Goal: Find specific page/section: Find specific page/section

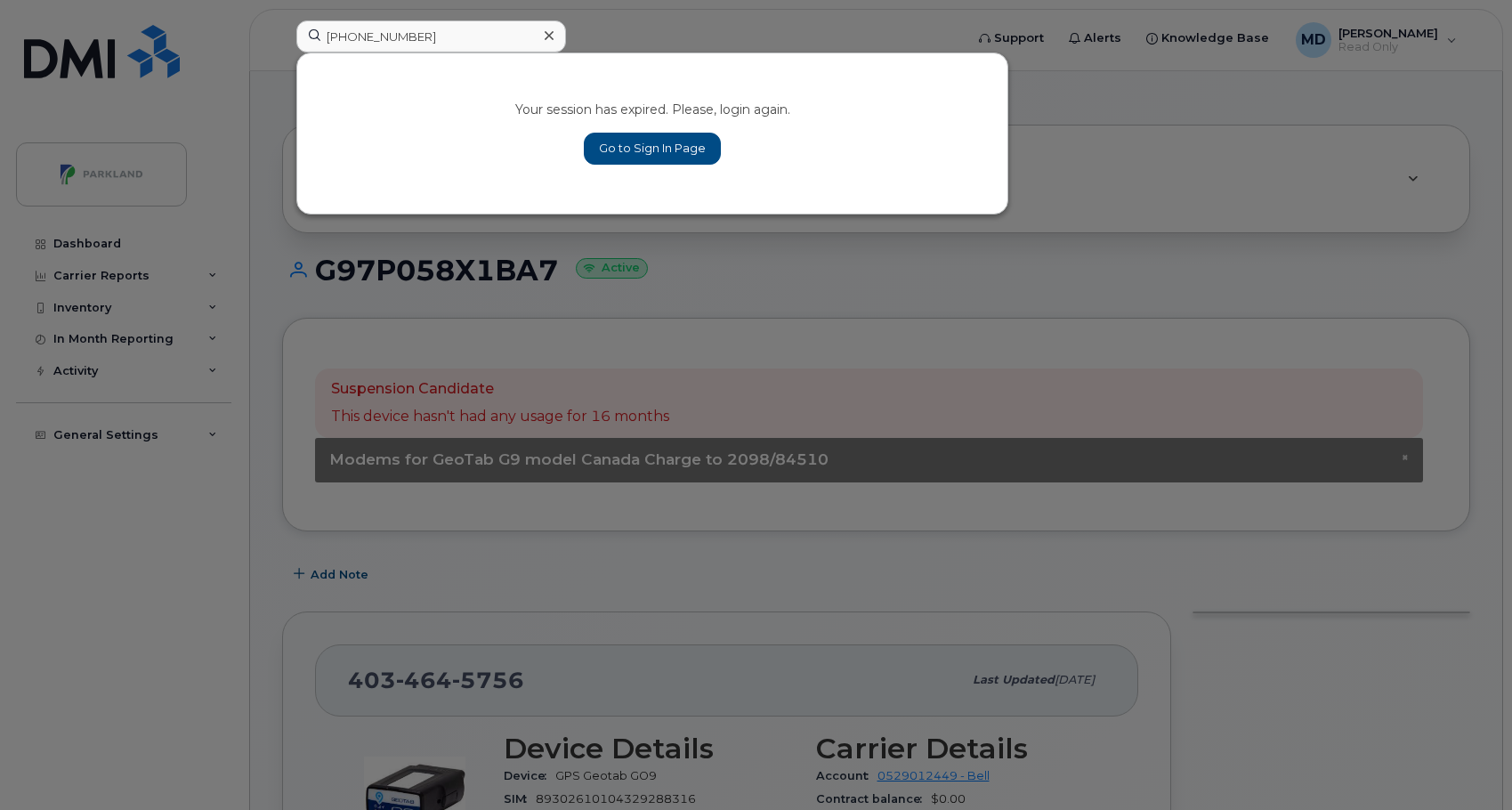
type input "403-542-6829"
click at [684, 141] on link "Go to Sign In Page" at bounding box center [652, 148] width 137 height 32
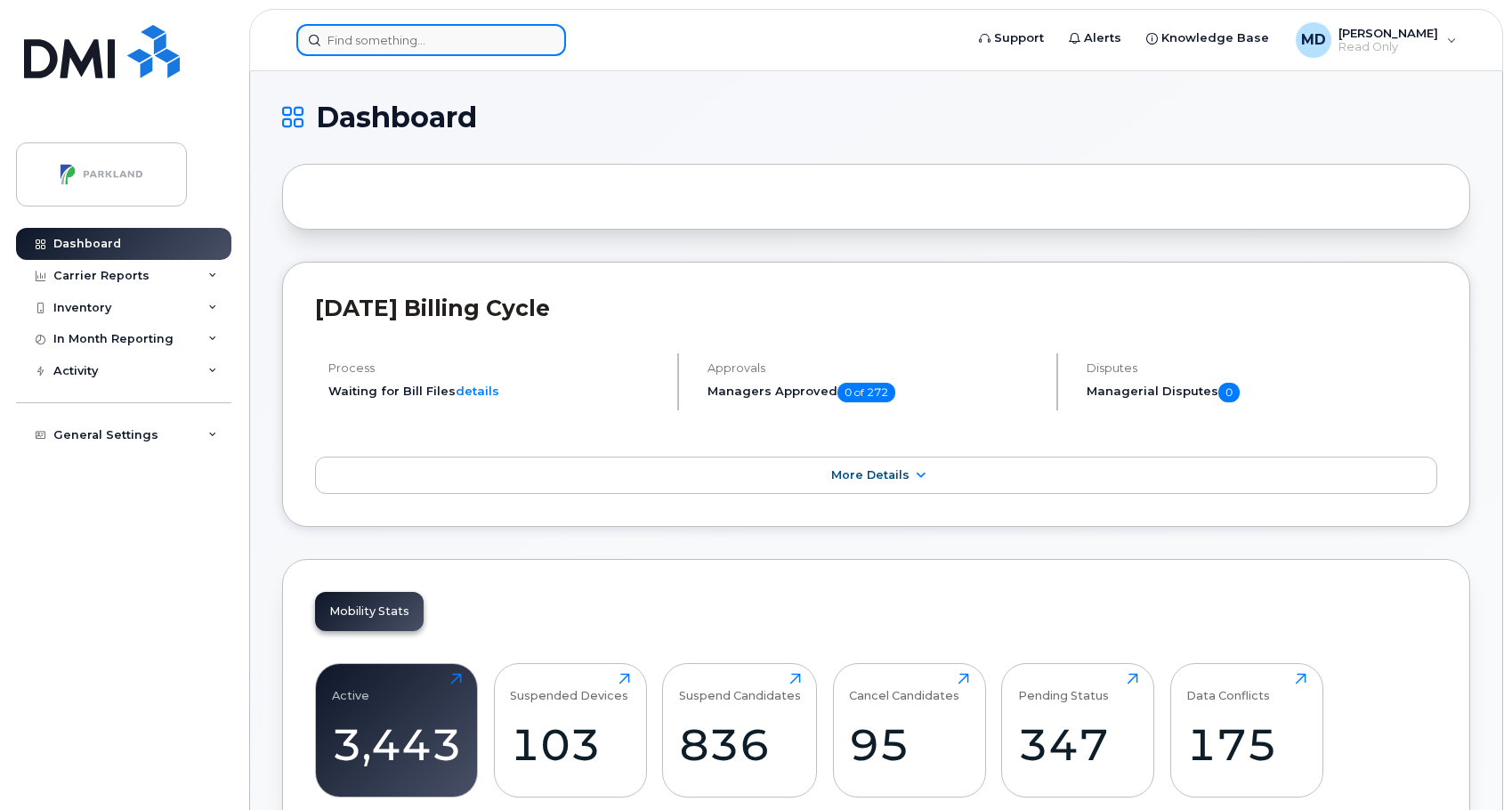
click at [429, 54] on input at bounding box center [431, 40] width 270 height 32
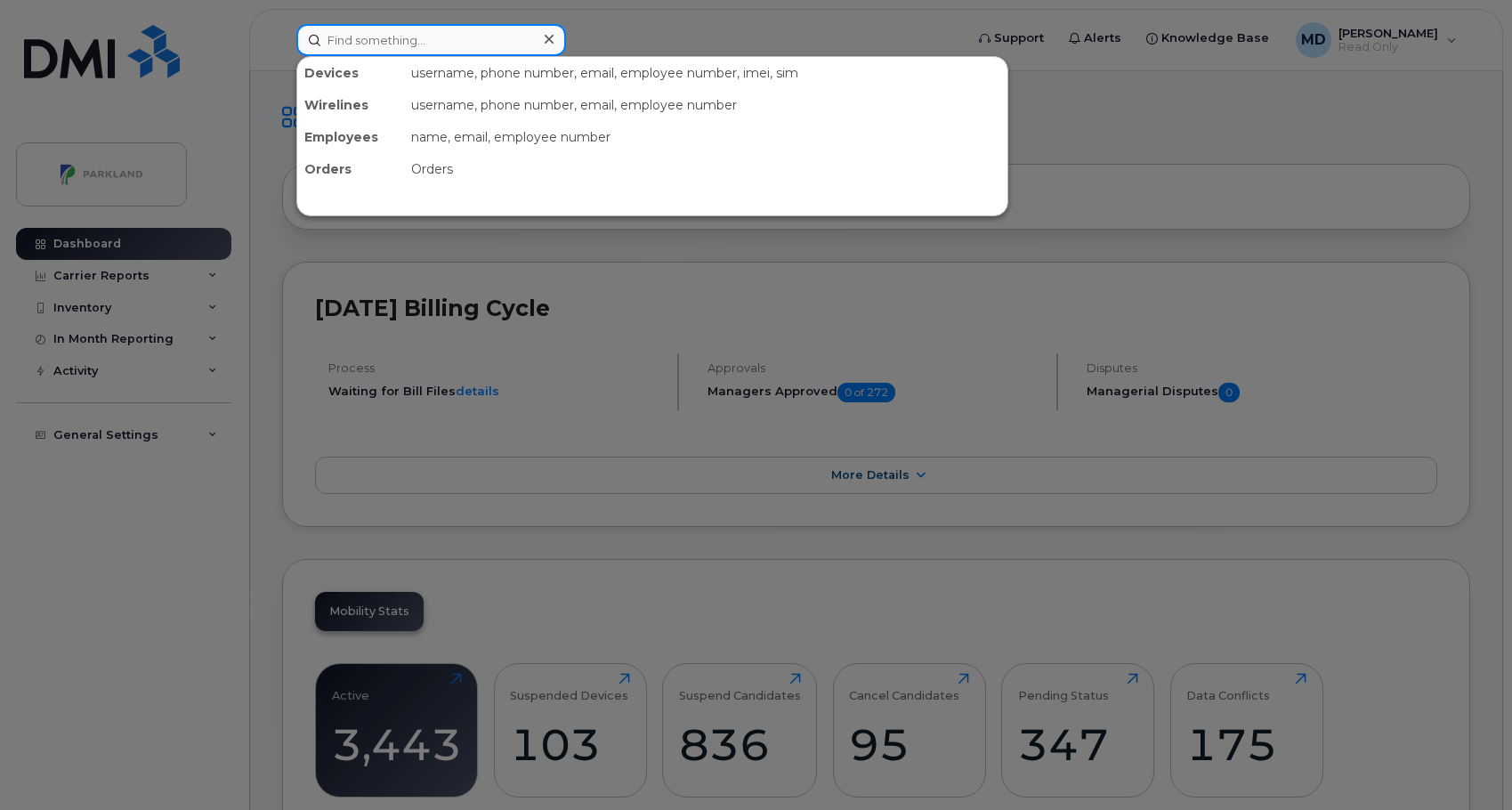
paste input "403-542-6829"
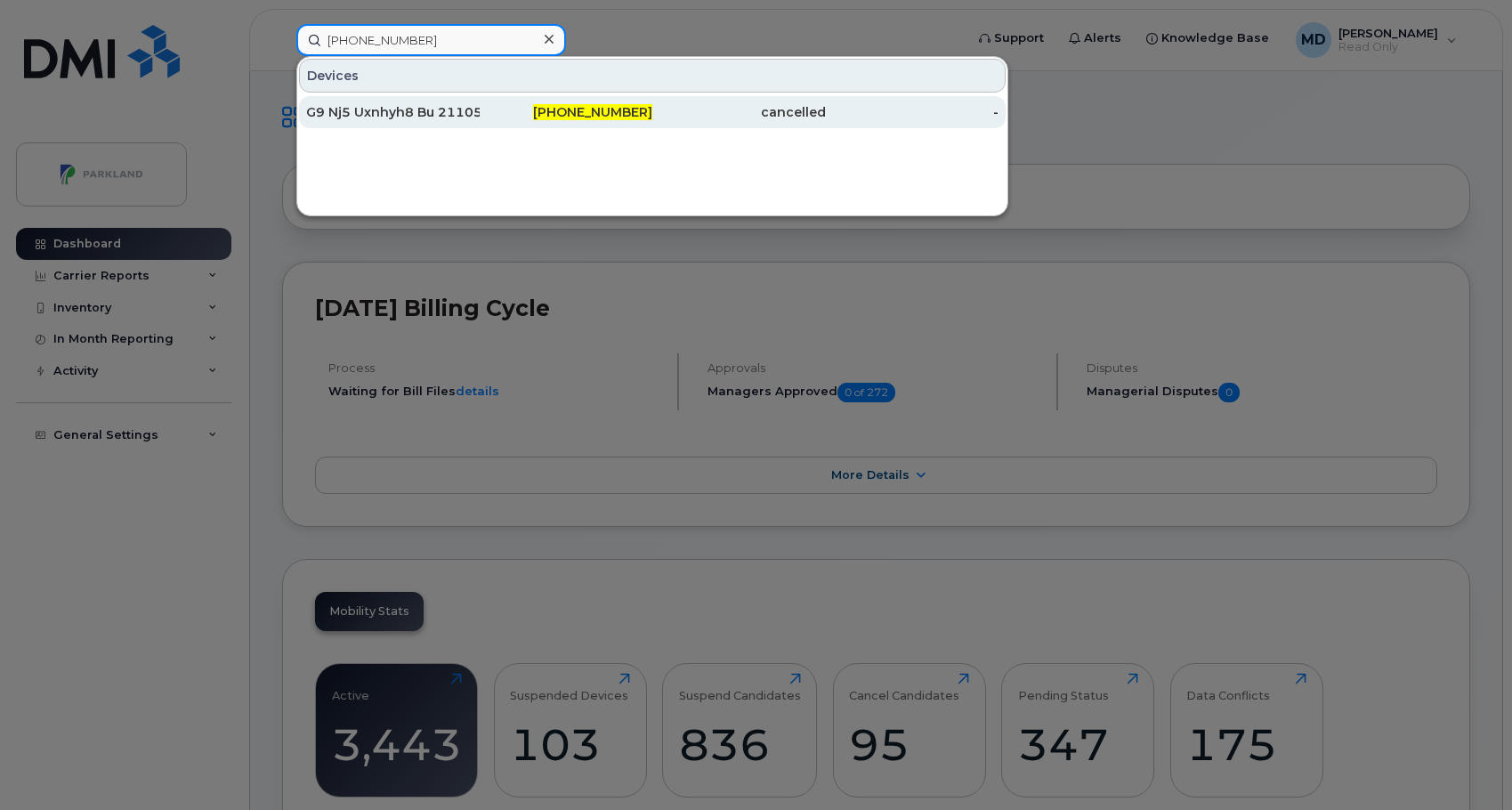
type input "403-542-6829"
click at [416, 106] on div "G9 Nj5 Uxnhyh8 Bu 21105.74108" at bounding box center [392, 113] width 173 height 18
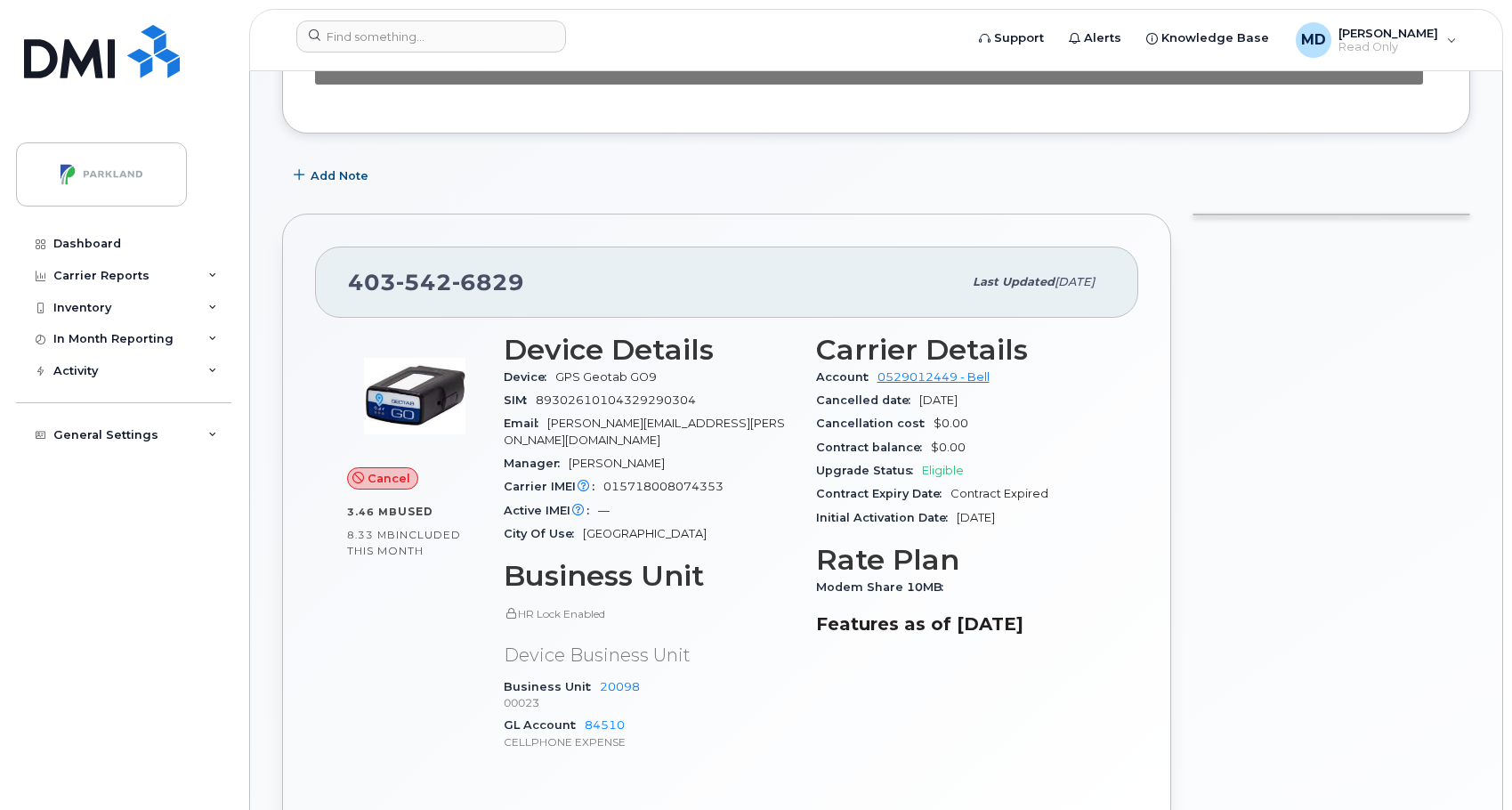
scroll to position [534, 0]
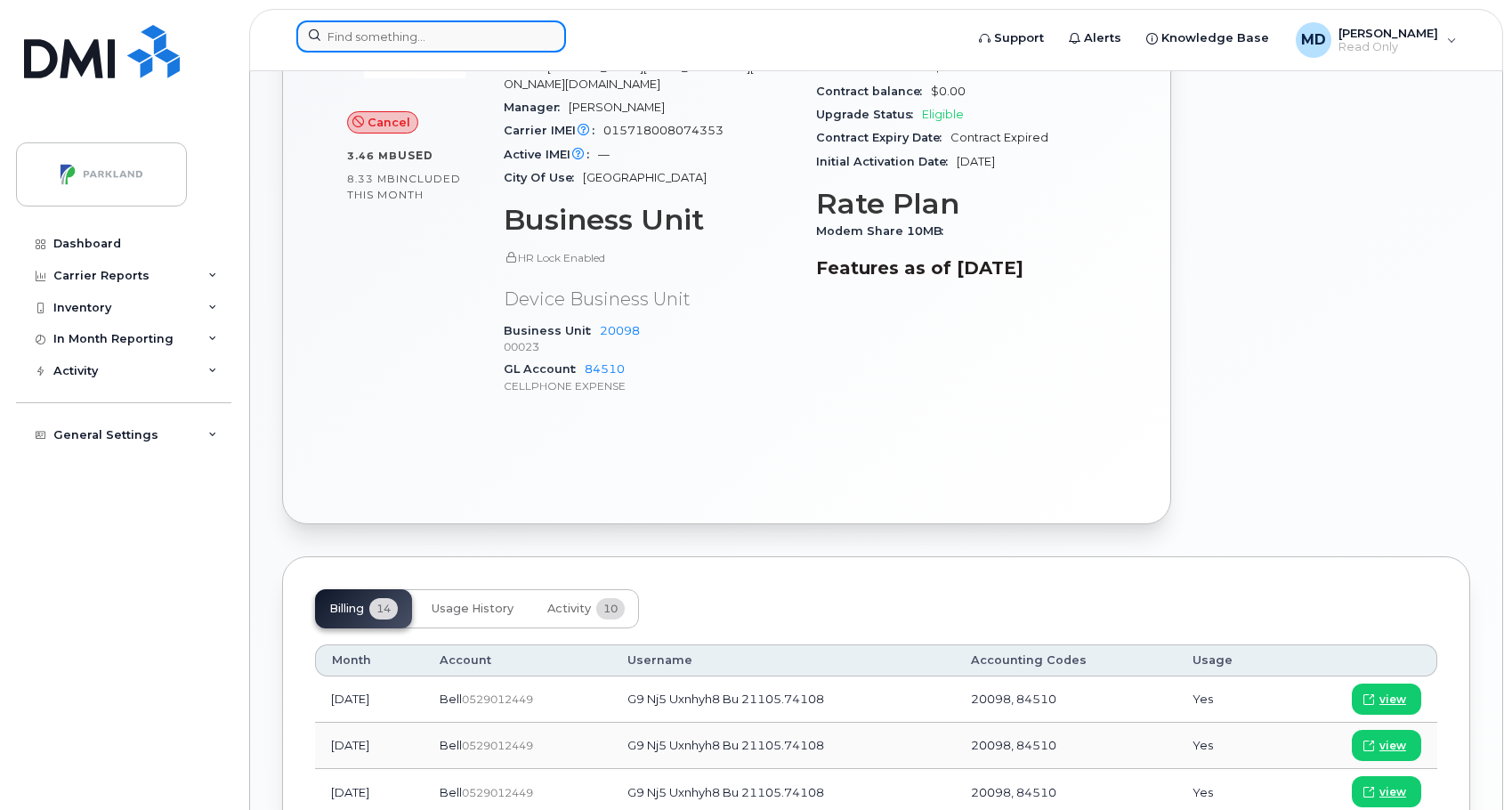
click at [386, 49] on input at bounding box center [431, 37] width 270 height 32
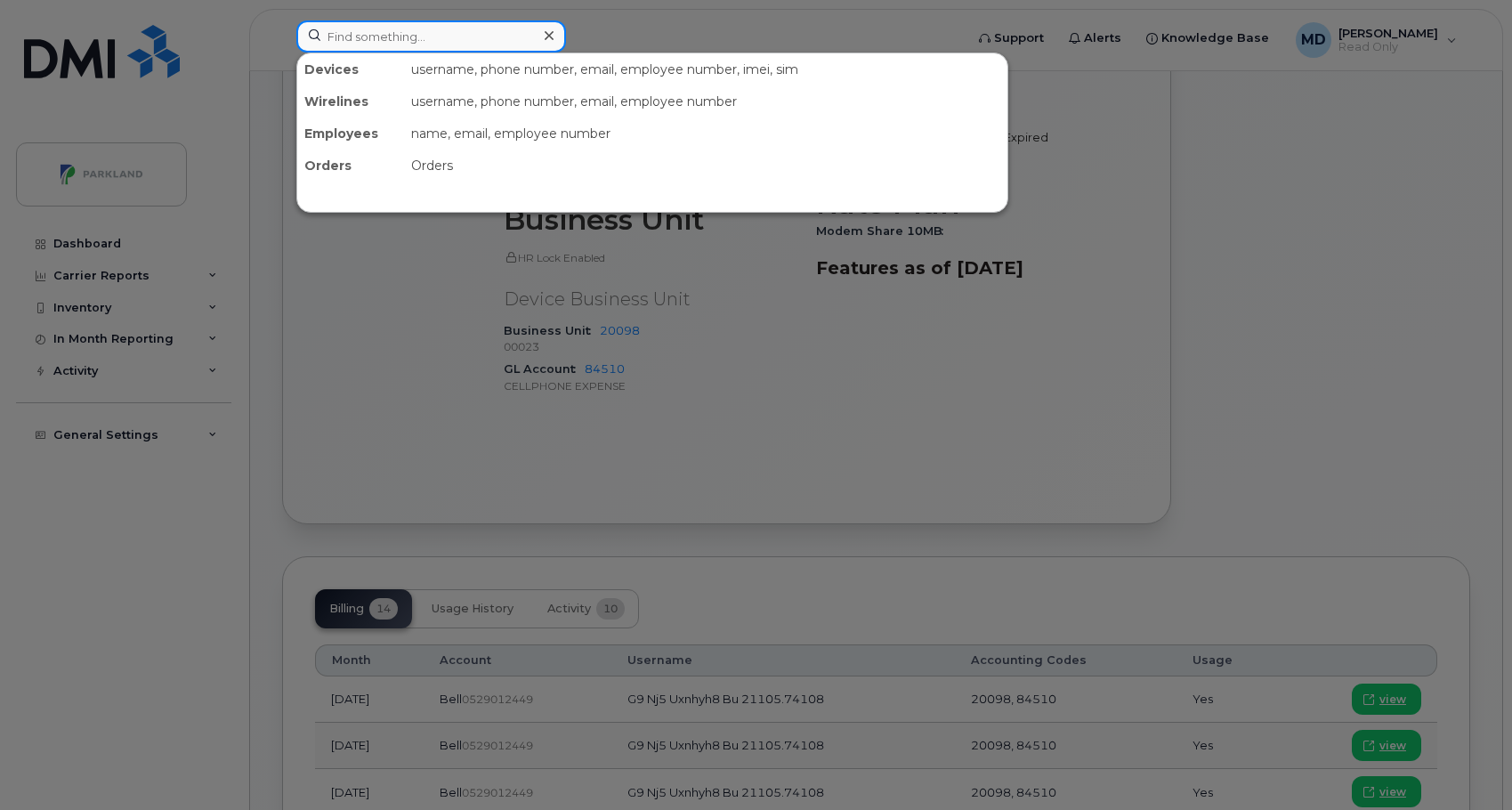
paste input "403-797-0549"
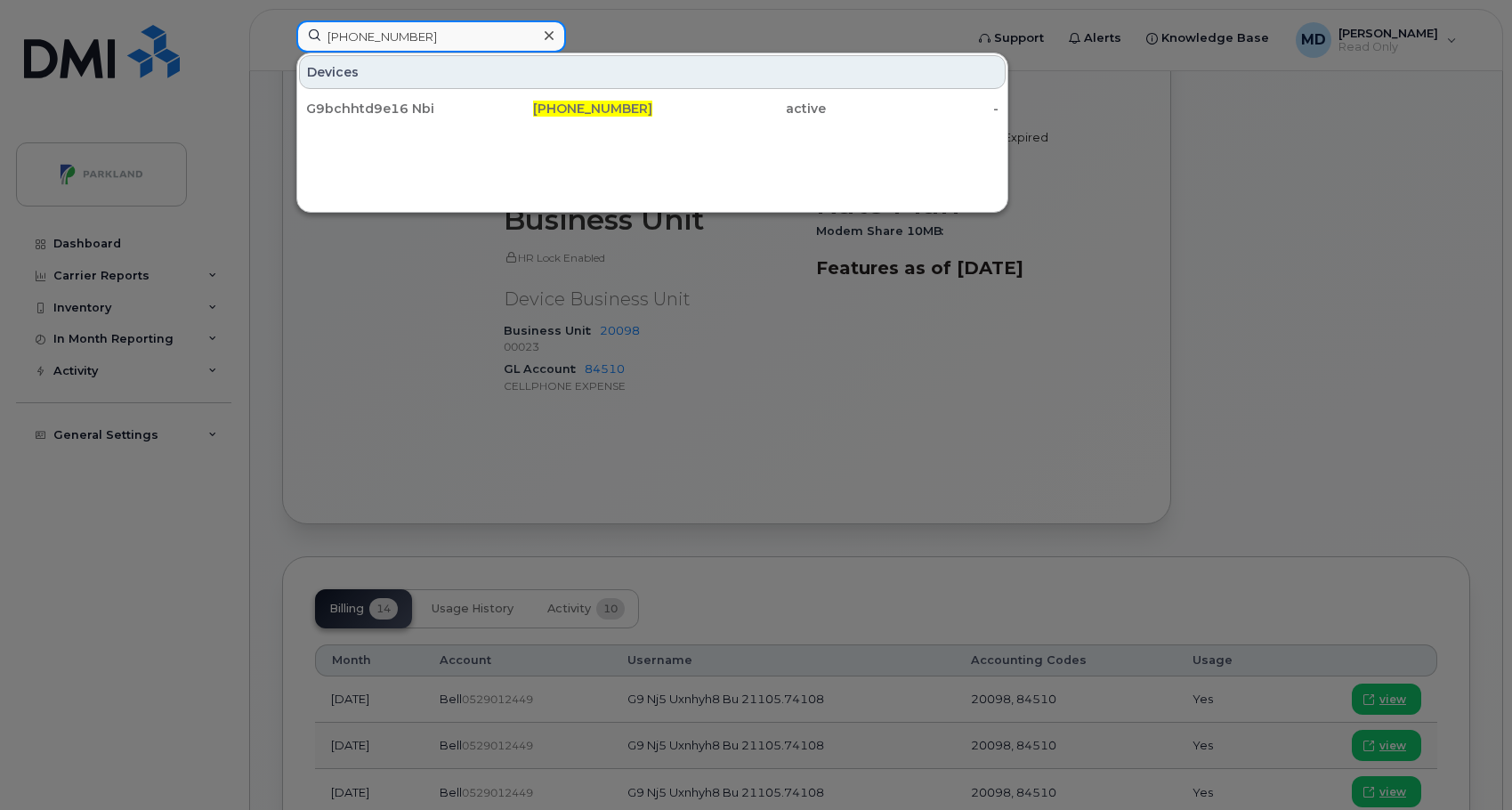
type input "403-797-0549"
click at [400, 91] on div "G9bchhtd9e16 Nbi 403-797-0549 active -" at bounding box center [651, 109] width 710 height 36
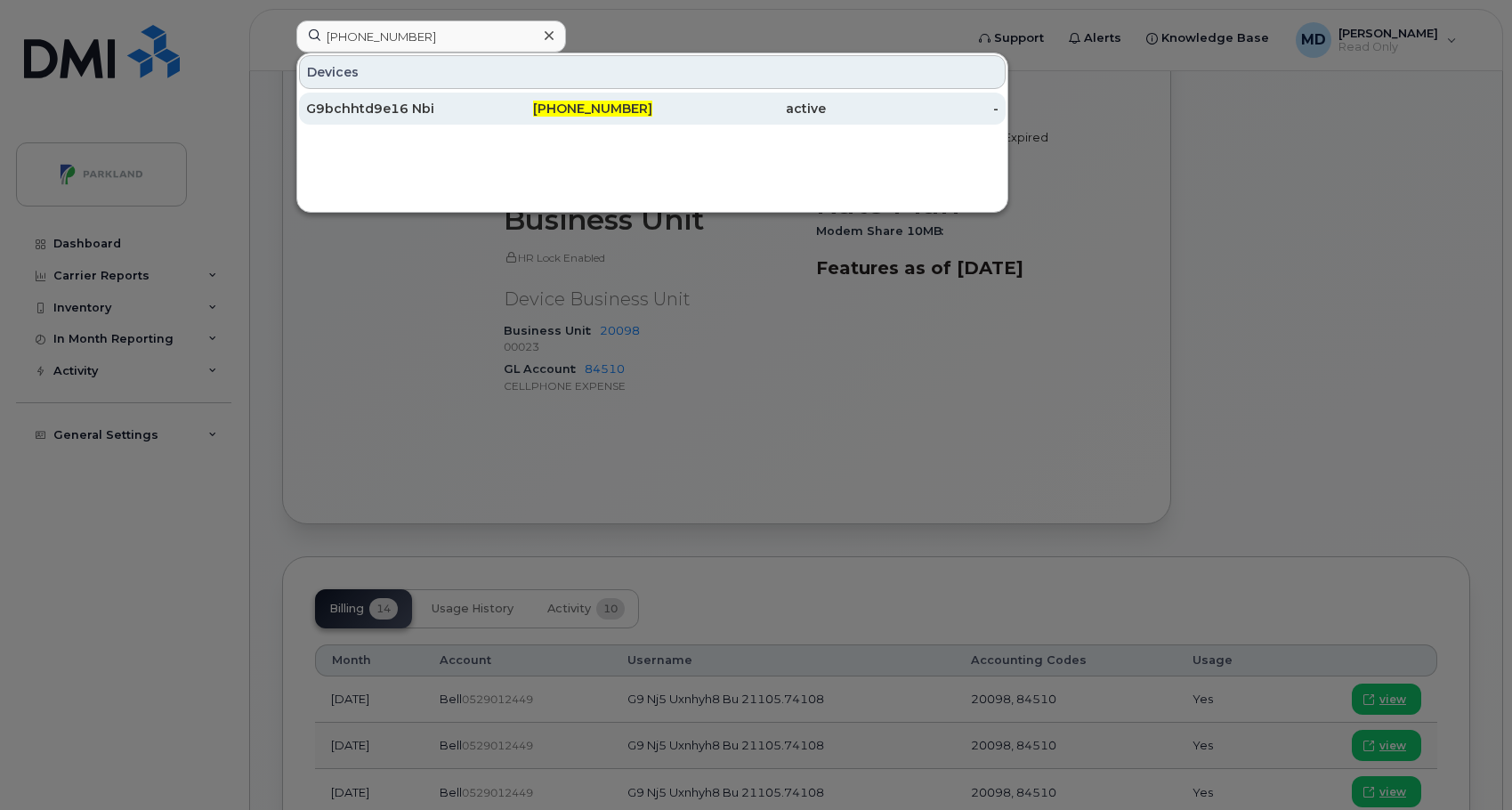
click at [405, 101] on div "G9bchhtd9e16 Nbi" at bounding box center [392, 109] width 173 height 18
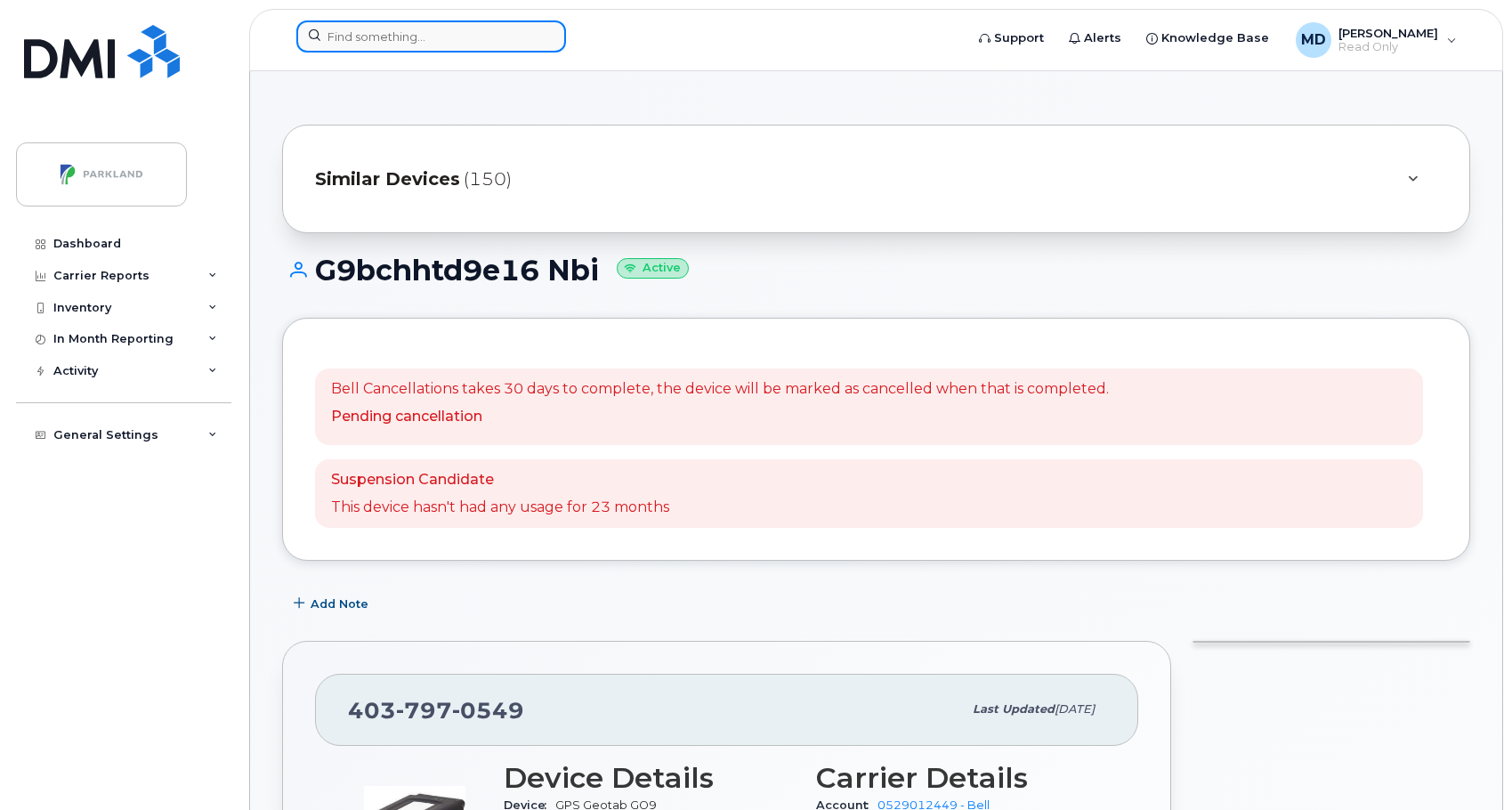
click at [444, 42] on input at bounding box center [431, 37] width 270 height 32
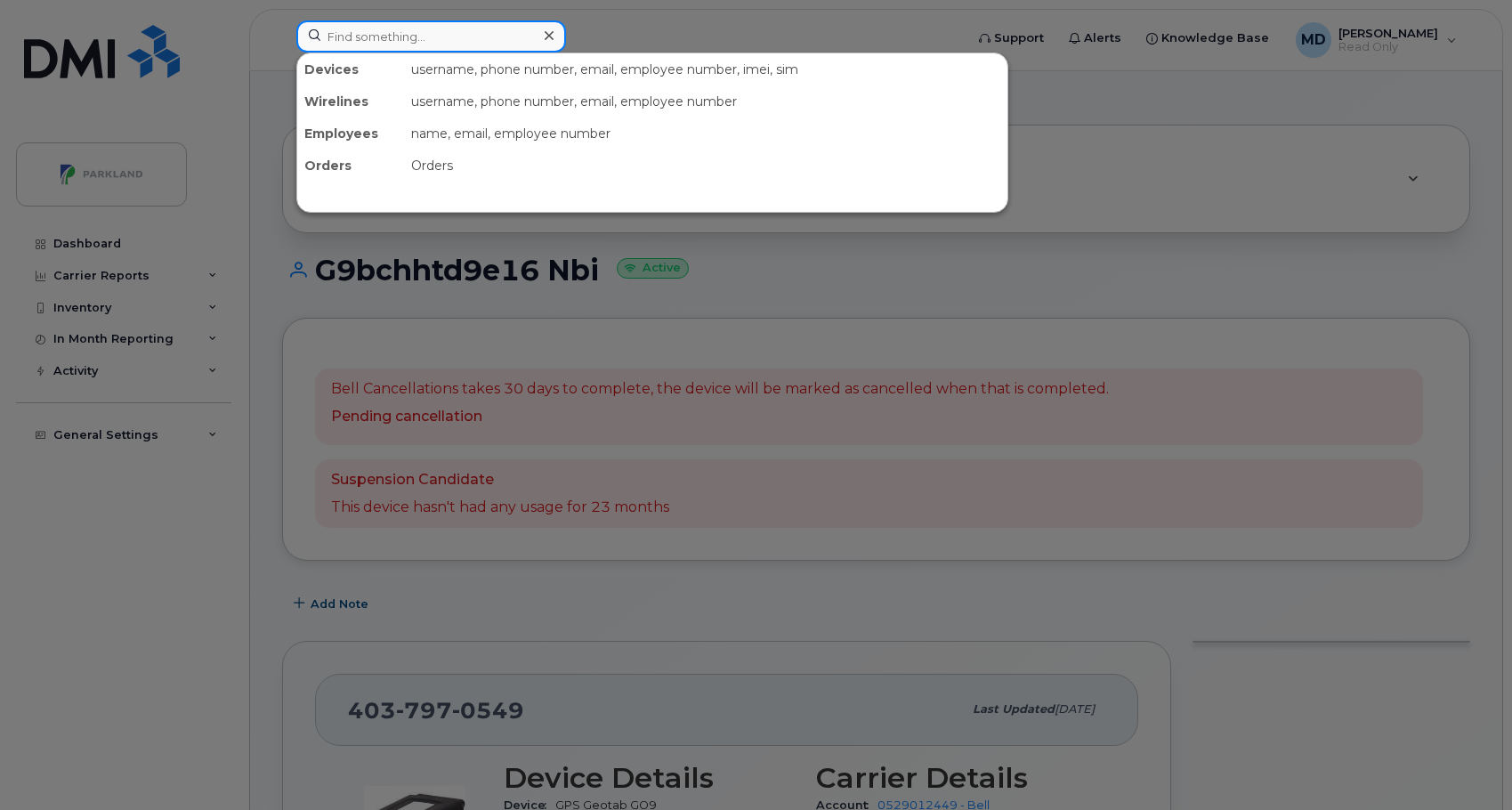
paste input "587-832-3713"
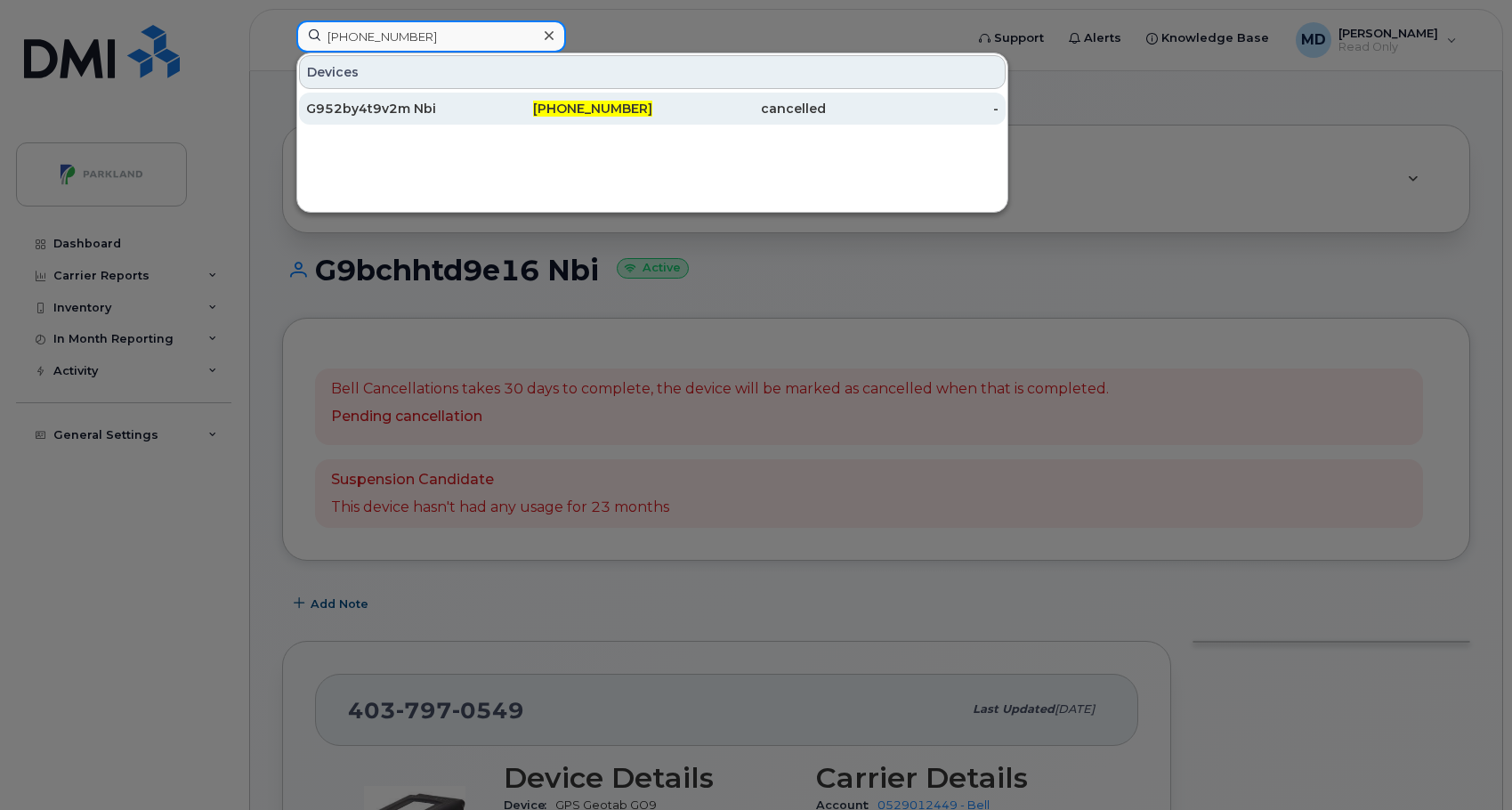
type input "587-832-3713"
click at [597, 113] on span "587-832-3713" at bounding box center [593, 109] width 120 height 16
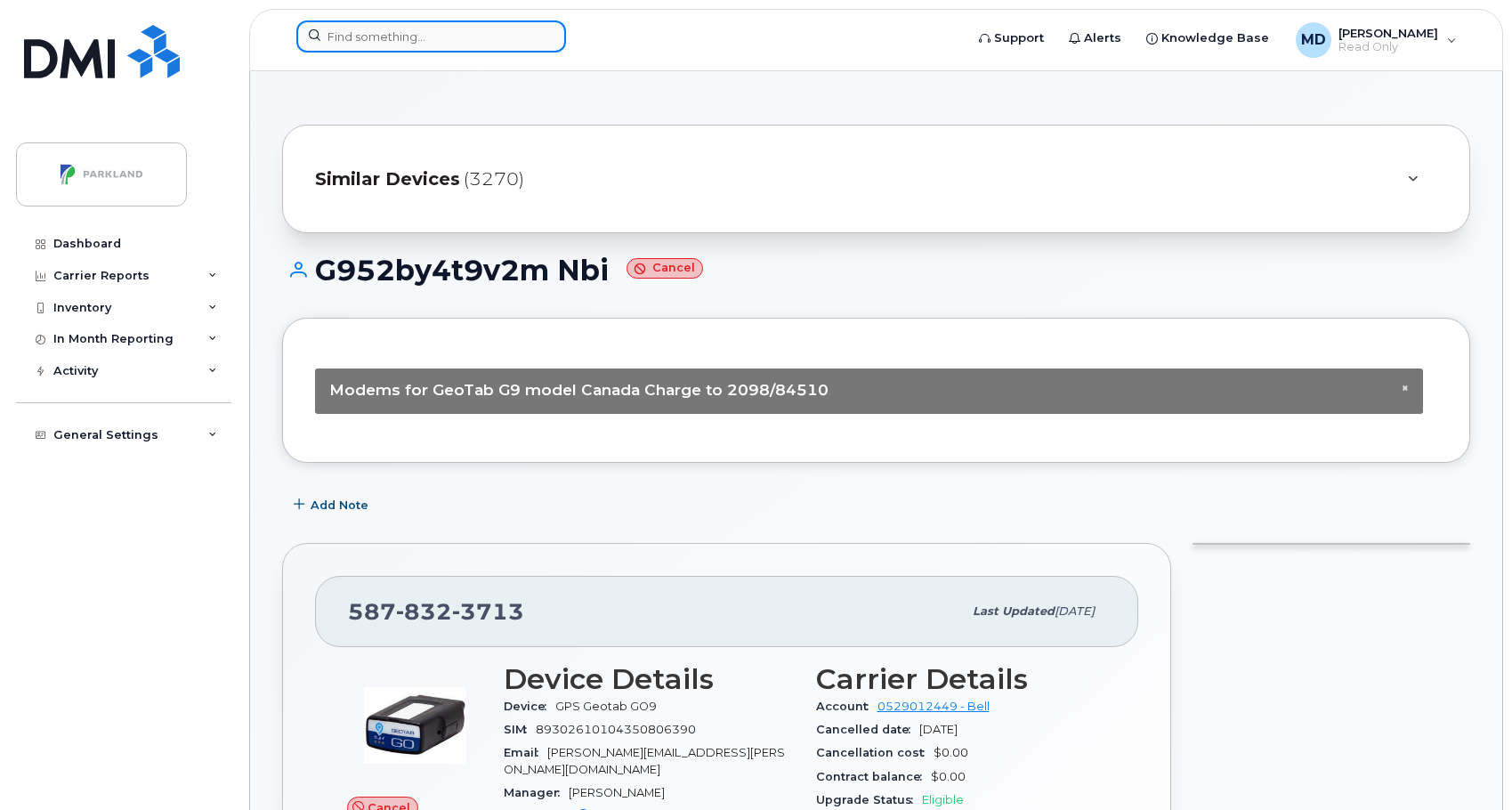
click at [390, 38] on input at bounding box center [431, 37] width 270 height 32
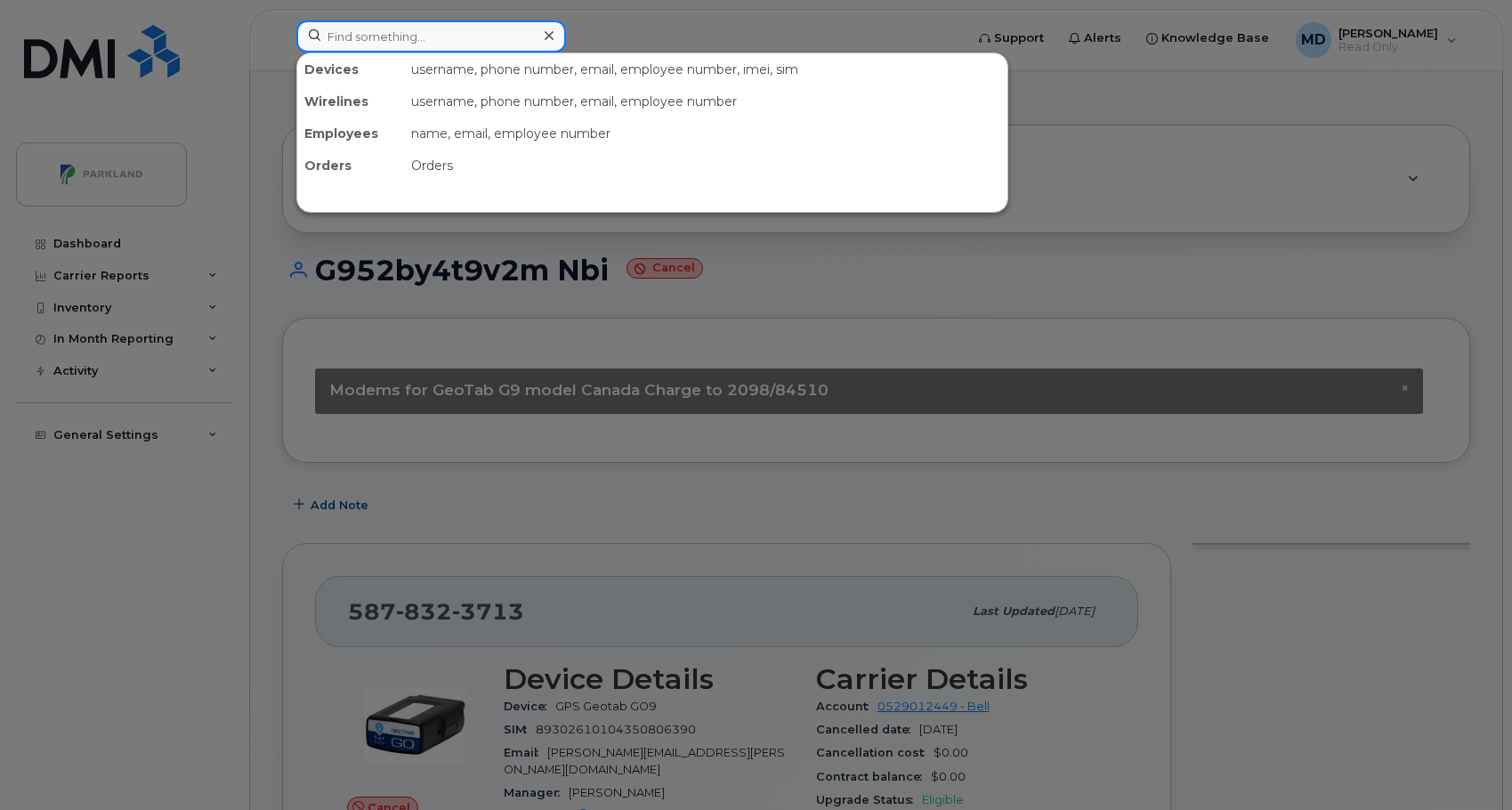
paste input "506-863-7881"
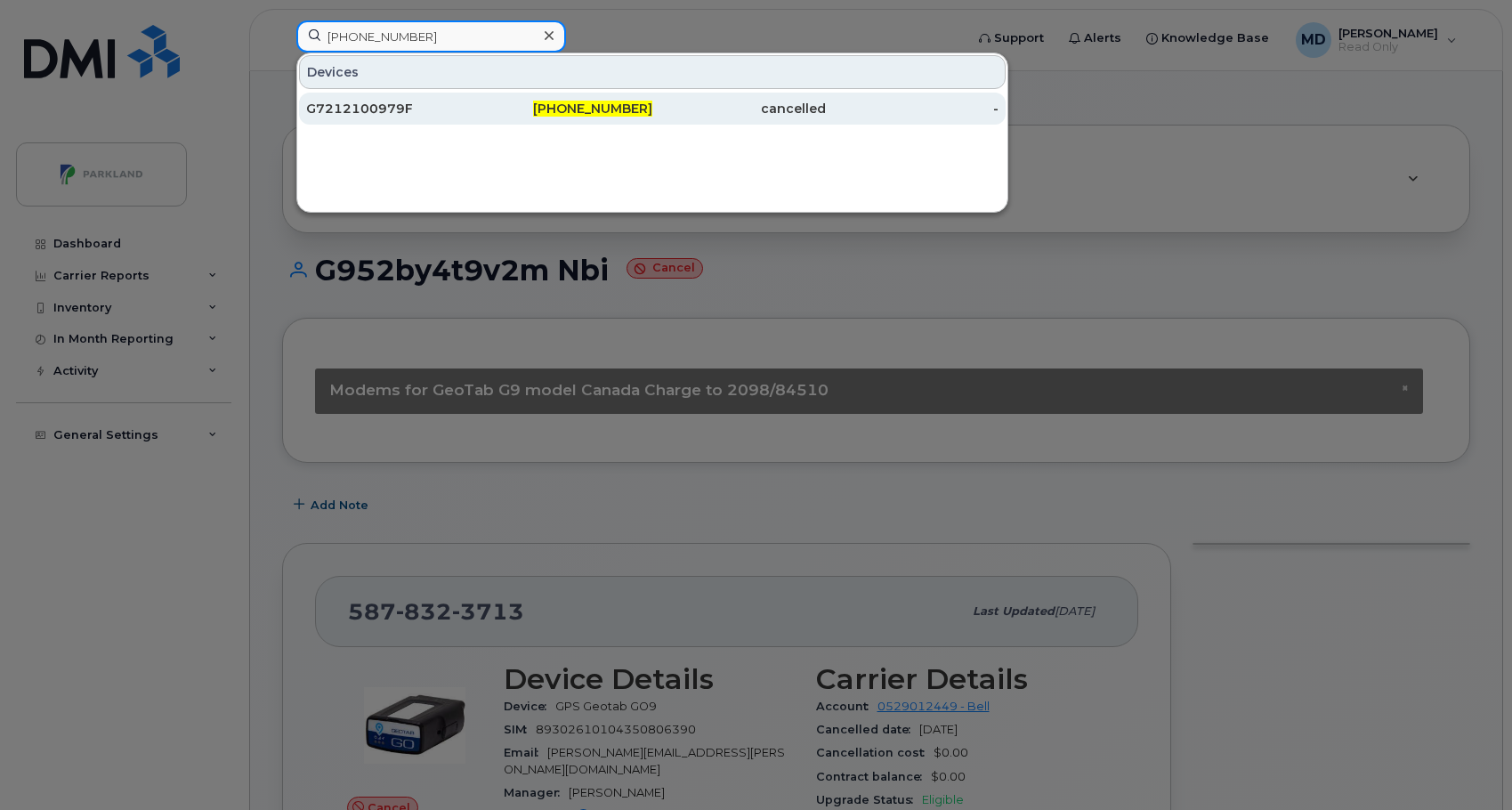
type input "506-863-7881"
click at [357, 105] on div "G7212100979F" at bounding box center [392, 109] width 173 height 18
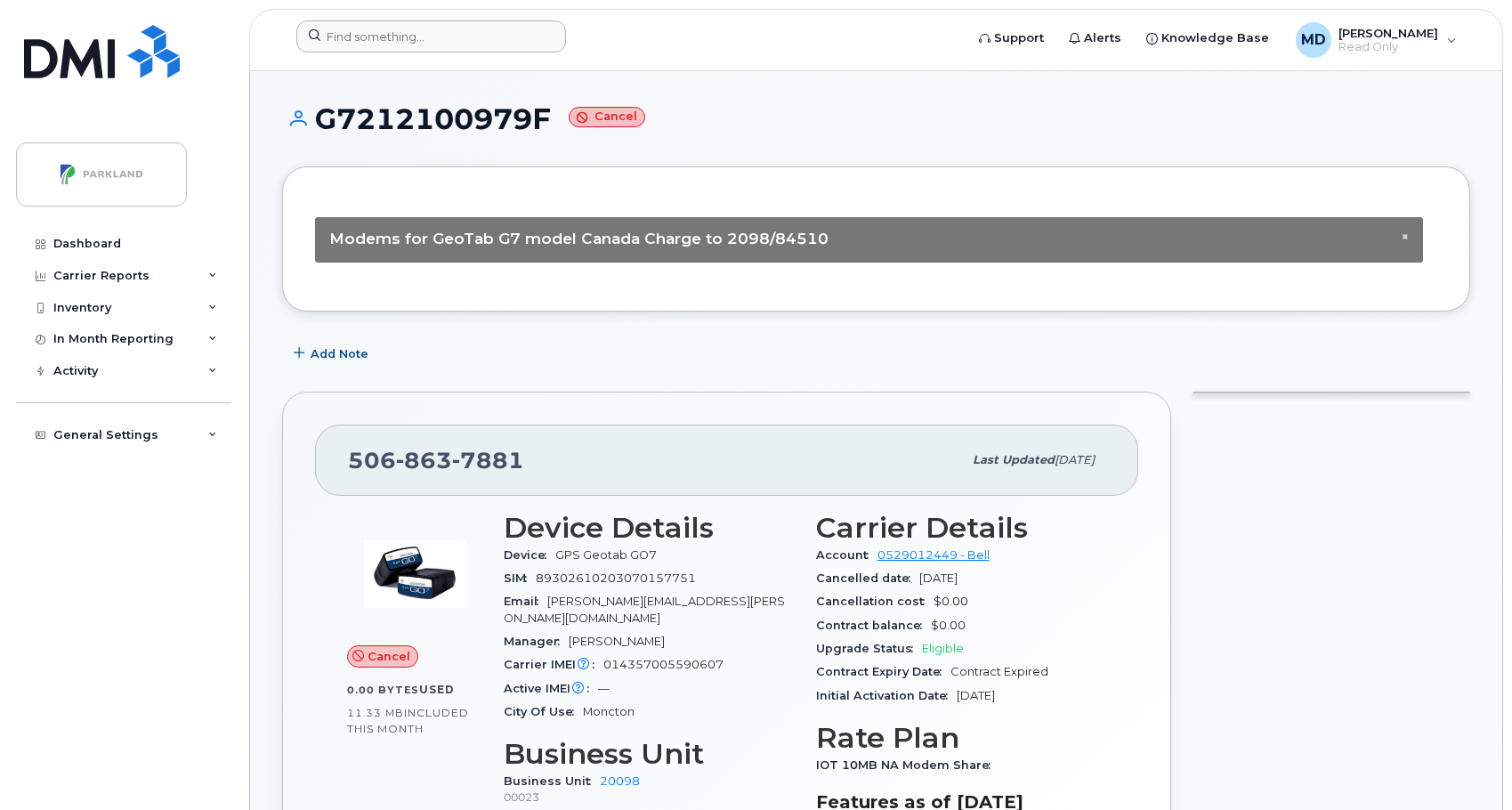
drag, startPoint x: 423, startPoint y: 20, endPoint x: 418, endPoint y: 31, distance: 12.1
click at [421, 30] on header "Support Alerts Knowledge Base MD [PERSON_NAME] Read Only English Français Adjus…" at bounding box center [876, 40] width 1254 height 63
click at [418, 31] on input at bounding box center [431, 37] width 270 height 32
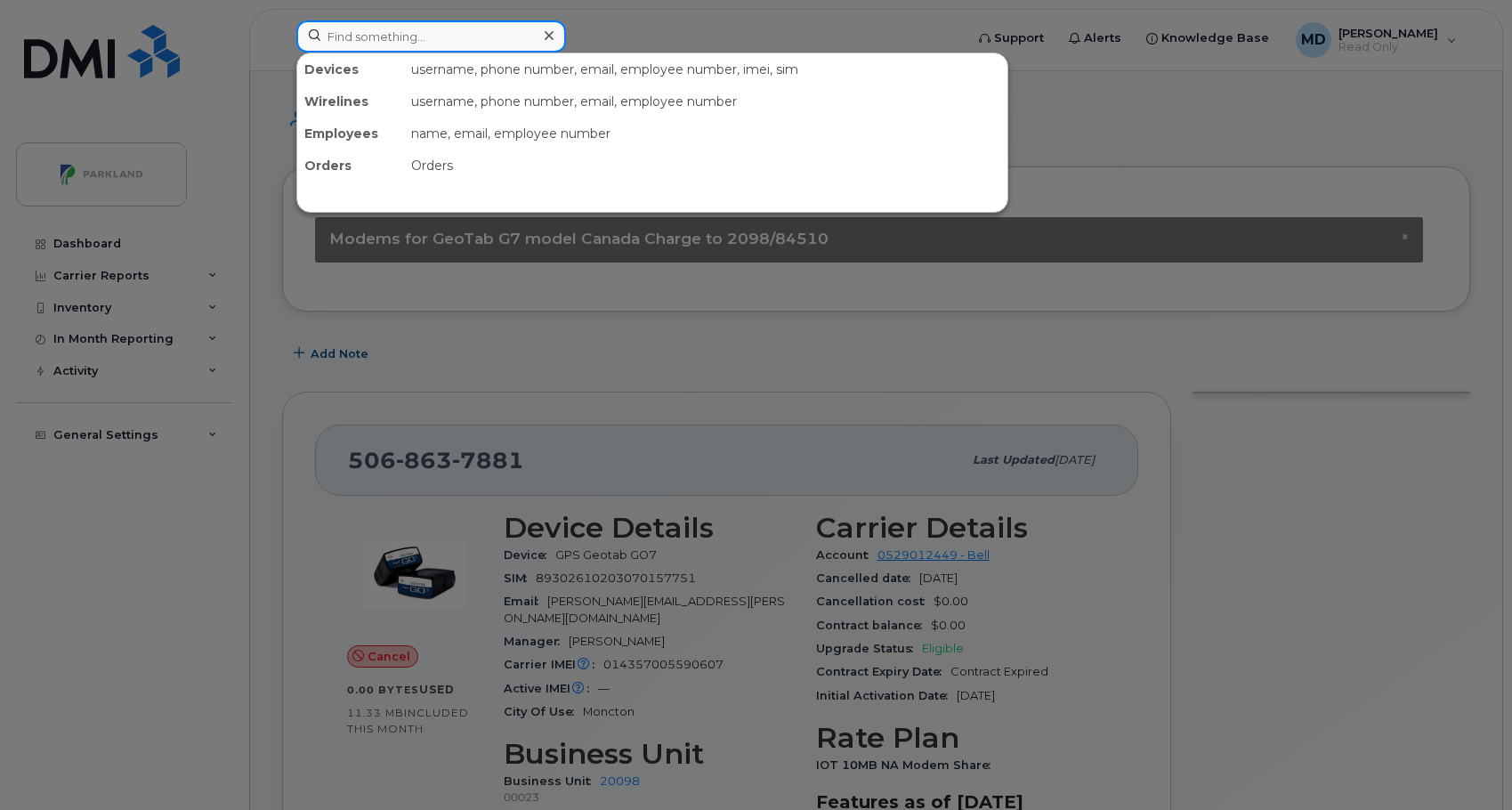
paste input "506-862-9979"
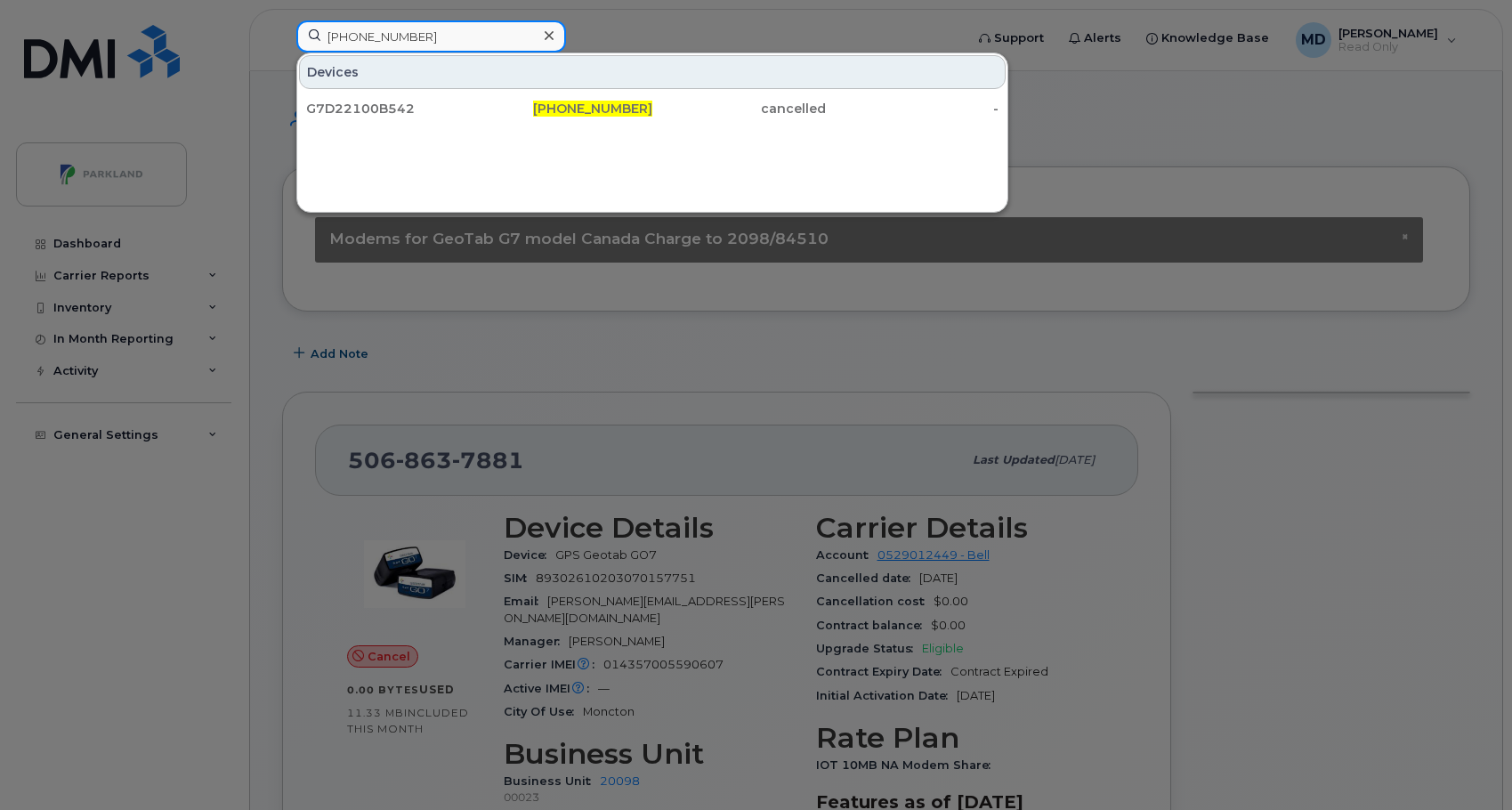
type input "506-862-9979"
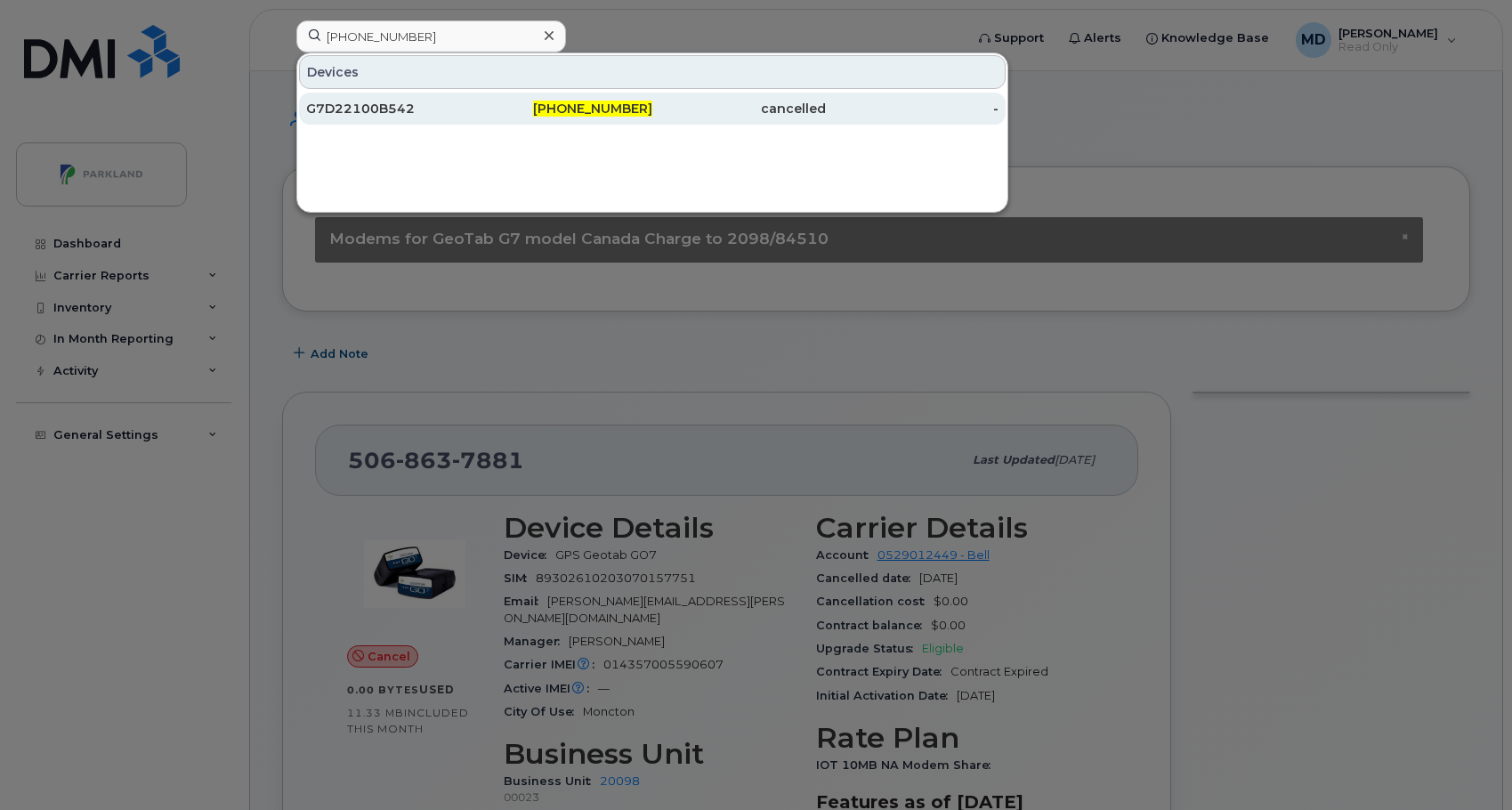
click at [364, 105] on div "G7D22100B542" at bounding box center [392, 109] width 173 height 18
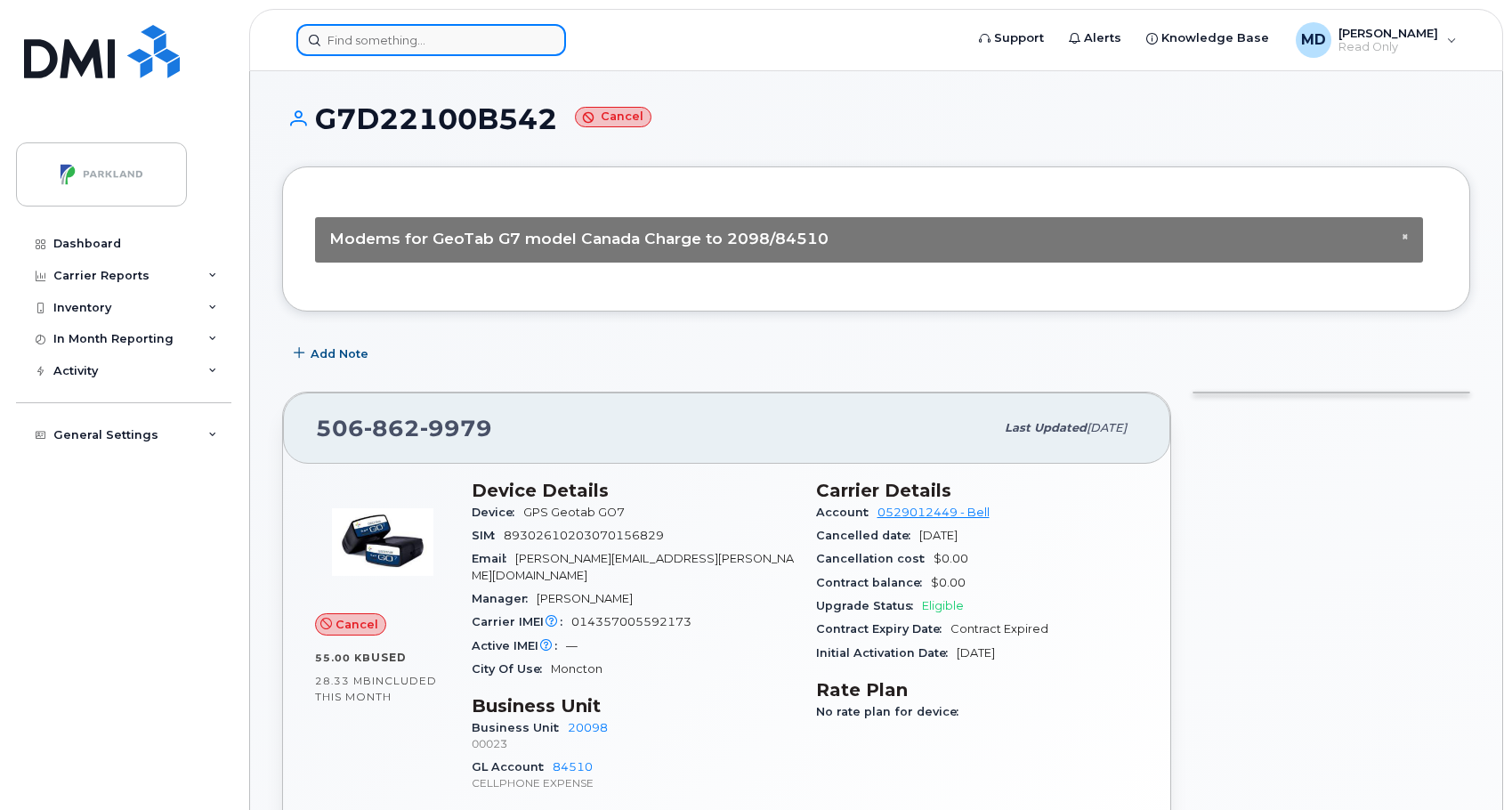
click at [329, 35] on input at bounding box center [431, 40] width 270 height 32
paste input "403-477-0766"
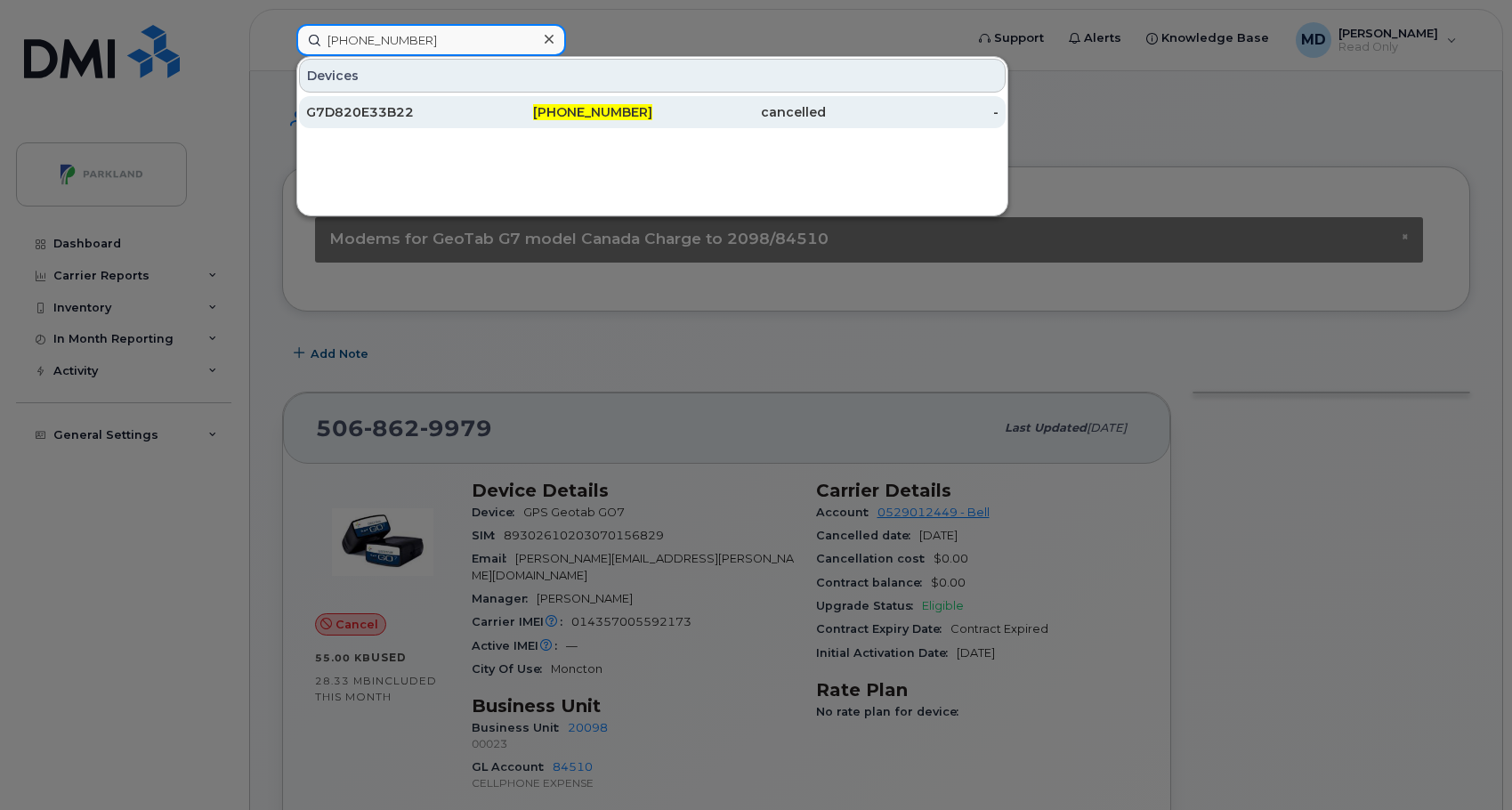
type input "403-477-0766"
click at [406, 101] on div "G7D820E33B22" at bounding box center [392, 112] width 173 height 32
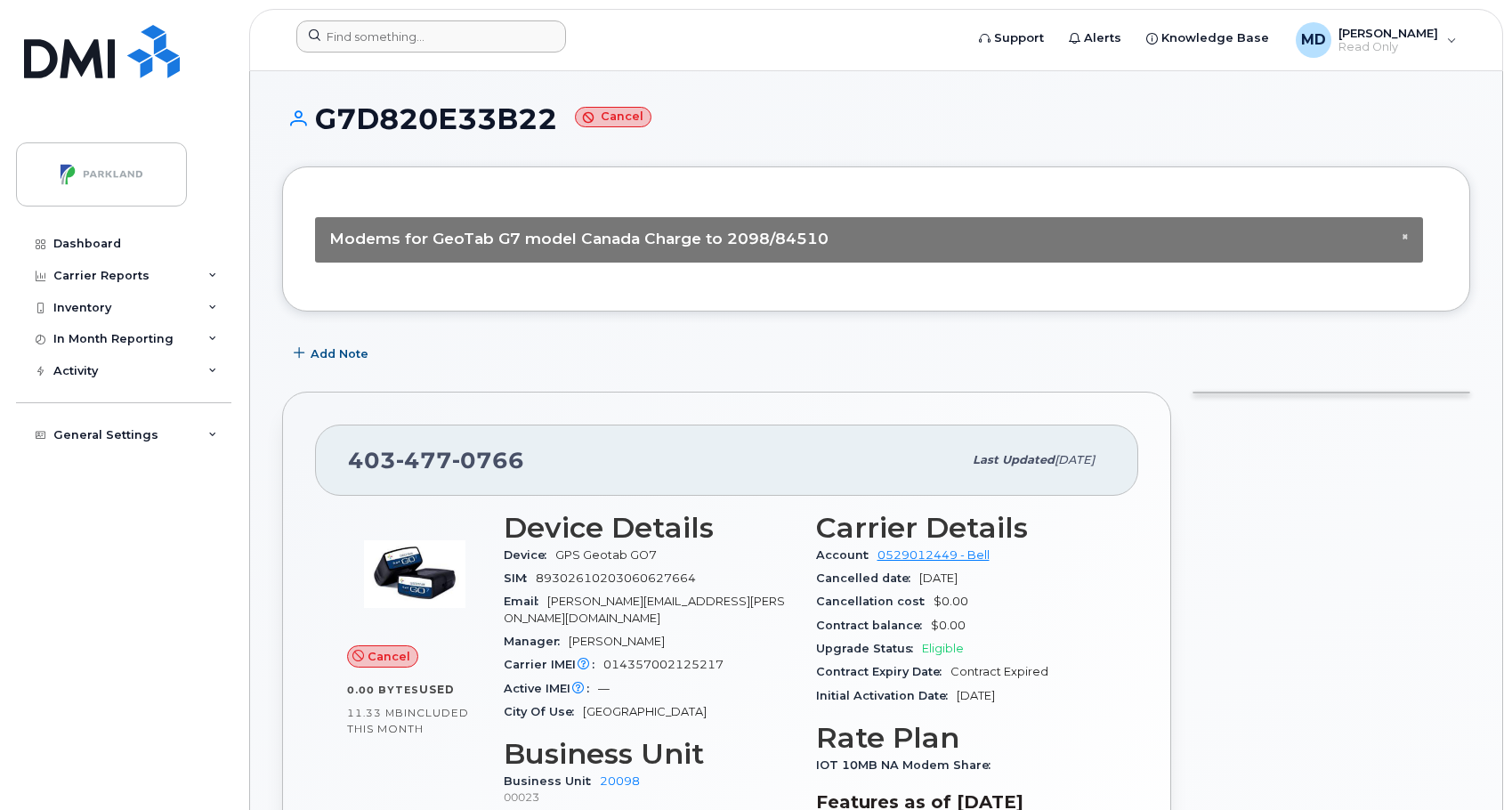
drag, startPoint x: 421, startPoint y: 61, endPoint x: 413, endPoint y: 45, distance: 17.9
click at [421, 61] on header "Support Alerts Knowledge Base MD Martina Davidson Read Only English Français Ad…" at bounding box center [876, 40] width 1254 height 63
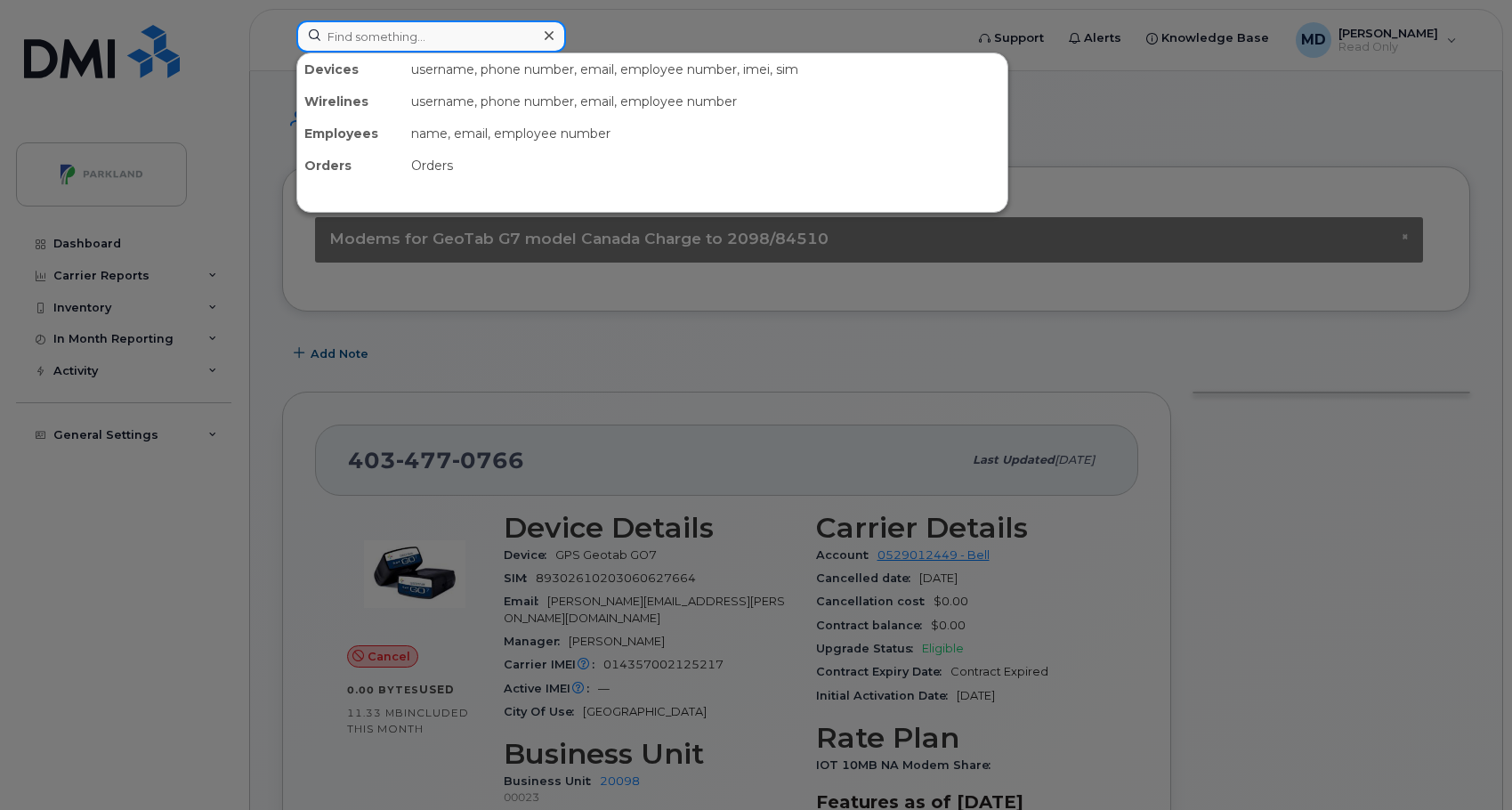
click at [413, 45] on input at bounding box center [431, 37] width 270 height 32
paste input "343-549-5800"
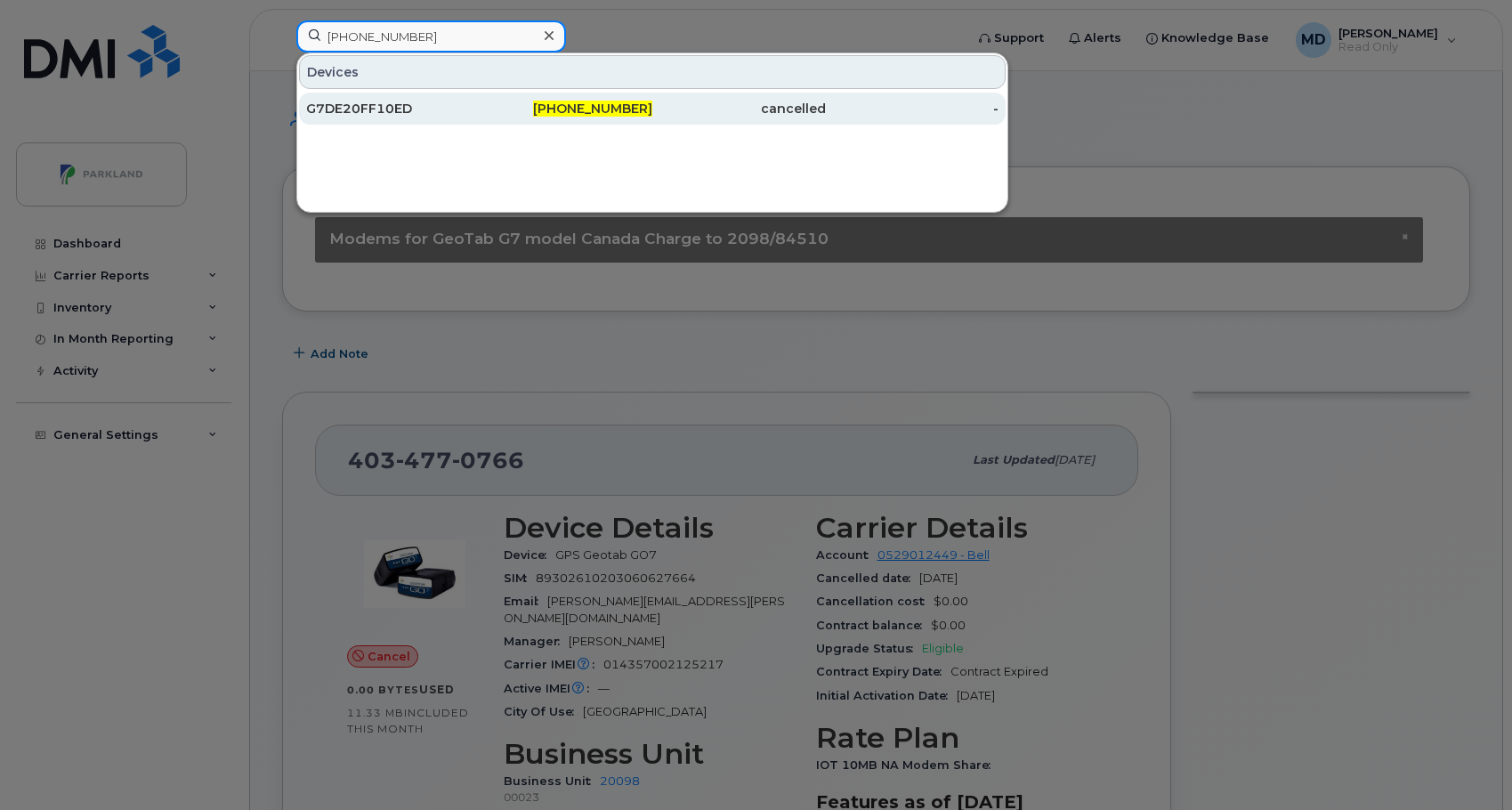
type input "343-549-5800"
click at [365, 118] on div "G7DE20FF10ED" at bounding box center [392, 109] width 173 height 32
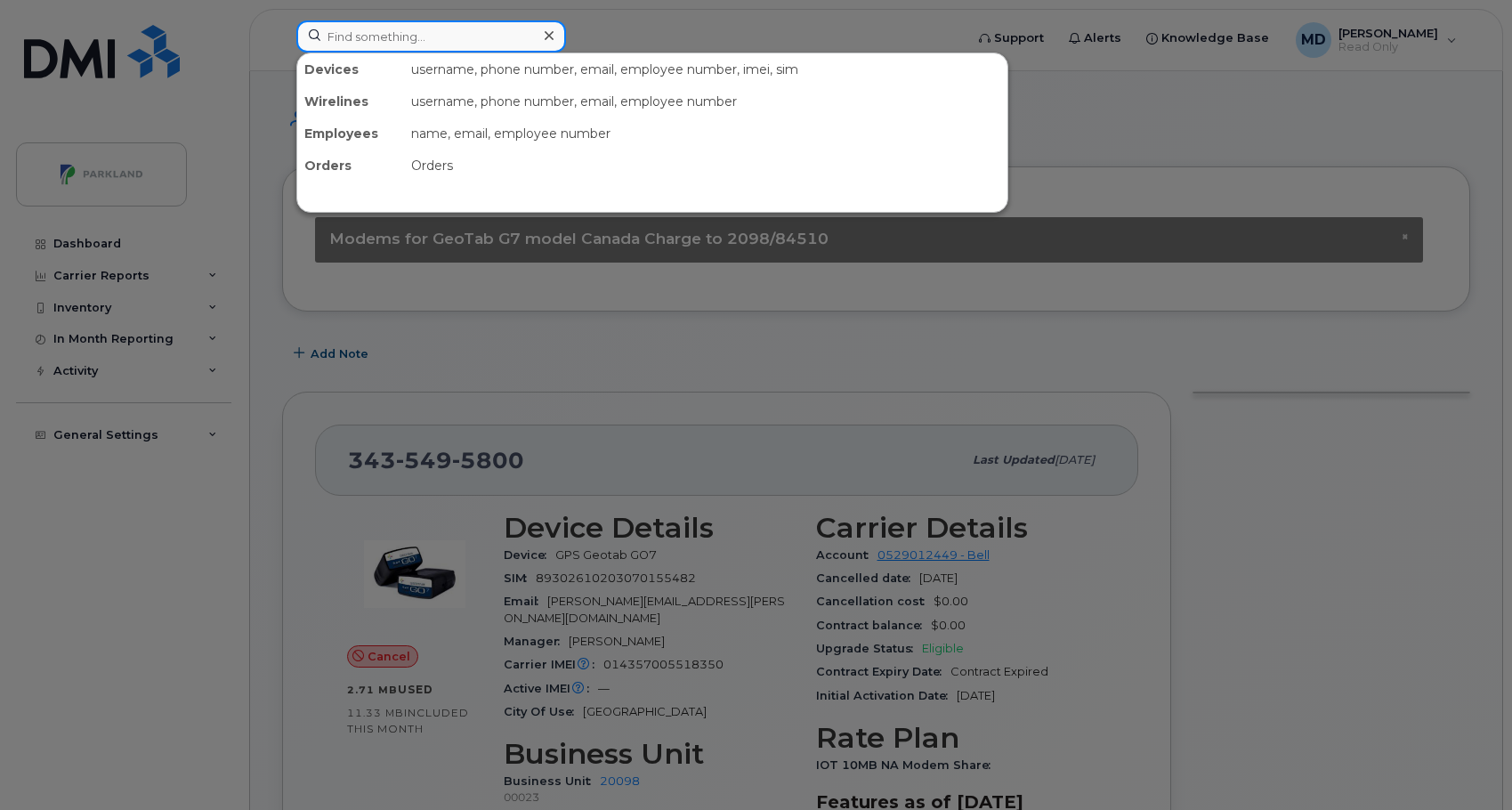
click at [415, 22] on input at bounding box center [431, 37] width 270 height 32
paste input "[PHONE_NUMBER]"
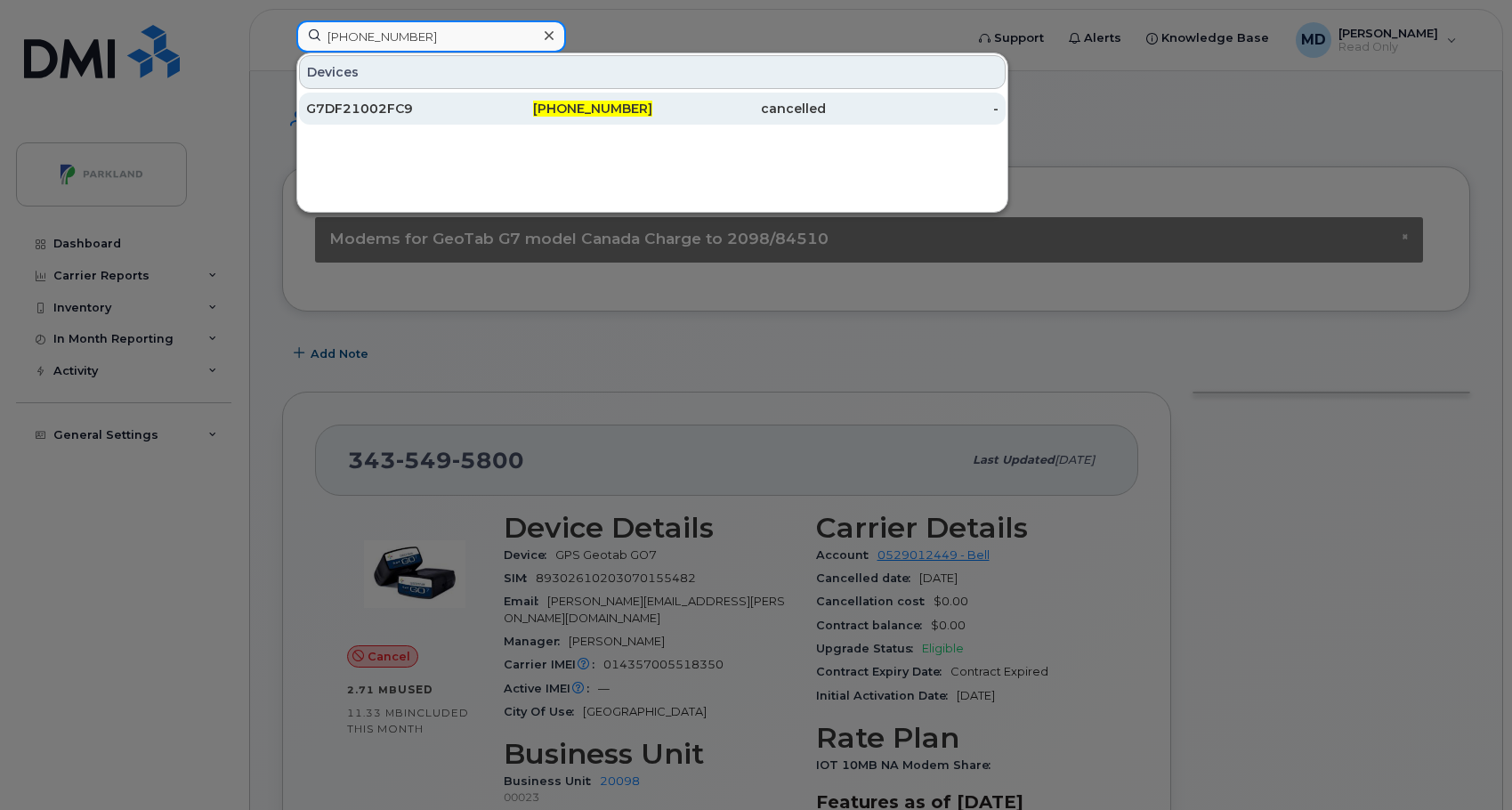
type input "506-874-7503"
click at [374, 112] on div "G7DF21002FC9" at bounding box center [392, 109] width 173 height 18
